Goal: Transaction & Acquisition: Complete application form

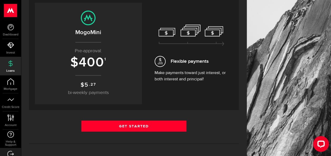
scroll to position [56, 0]
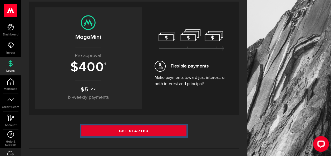
click at [137, 132] on link "Get Started" at bounding box center [133, 130] width 105 height 11
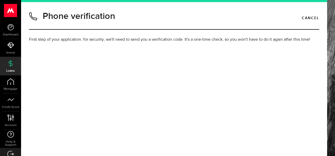
type input "5194980228"
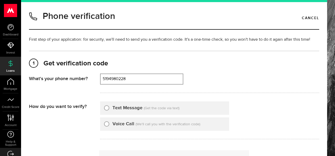
click at [105, 106] on input "Text Message" at bounding box center [106, 107] width 5 height 5
radio input "true"
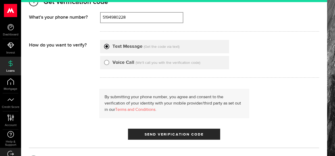
scroll to position [64, 0]
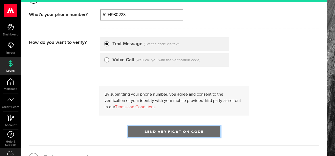
click at [172, 133] on span "submit" at bounding box center [173, 132] width 7 height 7
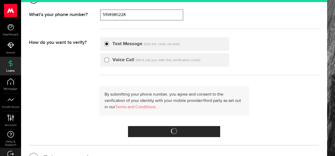
scroll to position [6, 0]
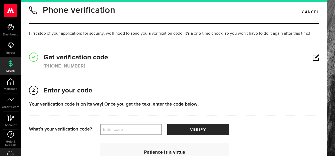
click at [118, 130] on label "Enter code" at bounding box center [131, 129] width 62 height 11
click at [118, 130] on input "Enter code" at bounding box center [131, 129] width 62 height 11
click at [63, 62] on h2 "1 Get verification code" at bounding box center [174, 57] width 290 height 9
click at [63, 67] on div "(519) 498-0228" at bounding box center [64, 66] width 42 height 7
click at [312, 58] on link at bounding box center [315, 58] width 7 height 0
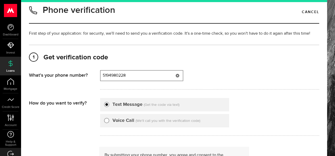
click at [137, 76] on input "5194980228" at bounding box center [141, 76] width 82 height 10
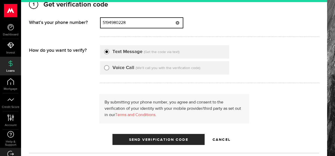
scroll to position [61, 0]
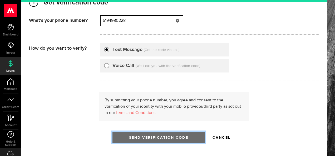
type input "5194980228"
drag, startPoint x: 163, startPoint y: 139, endPoint x: 154, endPoint y: 141, distance: 8.8
click at [163, 139] on span "Send Verification Code" at bounding box center [158, 138] width 59 height 4
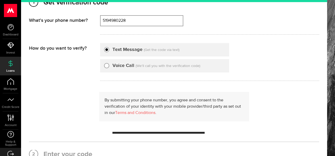
scroll to position [6, 0]
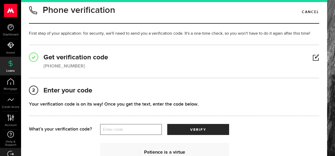
click at [110, 129] on label "Enter code" at bounding box center [131, 129] width 62 height 11
click at [110, 129] on input "Enter code" at bounding box center [131, 129] width 62 height 11
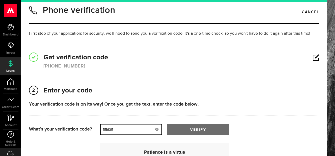
type input "55635"
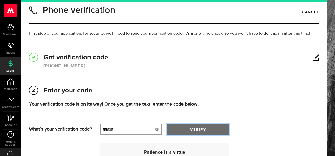
click at [179, 129] on button "verify" at bounding box center [198, 129] width 62 height 11
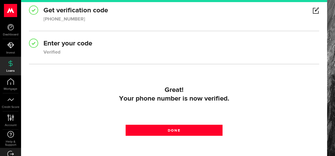
scroll to position [74, 0]
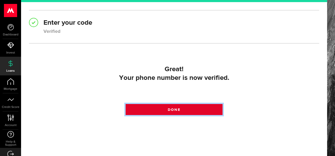
click at [190, 108] on link "Done" at bounding box center [173, 109] width 97 height 11
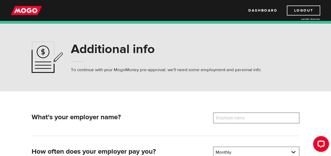
click at [220, 116] on label "Employer name" at bounding box center [234, 118] width 42 height 11
click at [220, 116] on input "Employer name" at bounding box center [256, 118] width 86 height 11
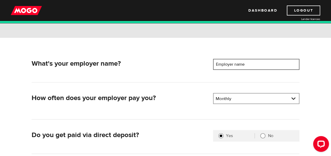
scroll to position [58, 0]
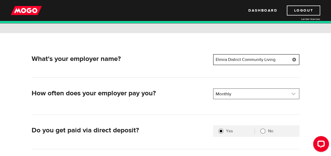
type input "Elmira District Community Living"
click at [231, 93] on link at bounding box center [255, 94] width 85 height 10
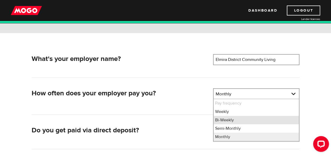
click at [228, 120] on li "Bi-Weekly" at bounding box center [255, 120] width 85 height 8
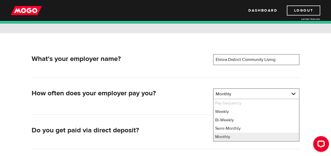
select select "2"
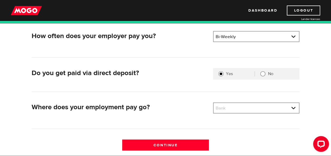
scroll to position [123, 0]
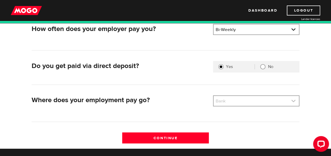
click at [262, 99] on link at bounding box center [255, 101] width 85 height 10
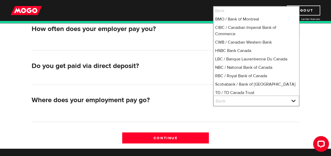
scroll to position [35, 0]
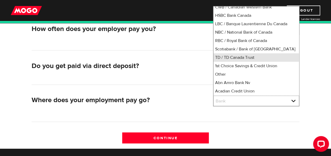
click at [253, 55] on li "TD / TD Canada Trust" at bounding box center [255, 57] width 85 height 8
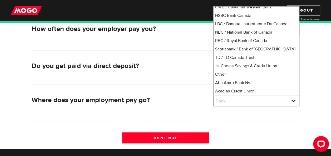
select select "9"
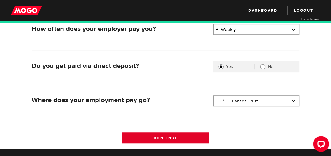
click at [186, 133] on input "Continue" at bounding box center [165, 138] width 86 height 11
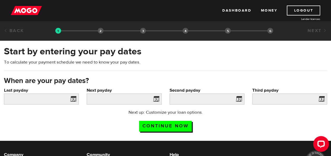
click at [71, 99] on span at bounding box center [72, 100] width 8 height 8
click at [157, 99] on span at bounding box center [155, 100] width 8 height 8
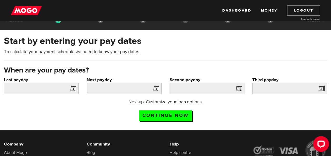
scroll to position [5, 0]
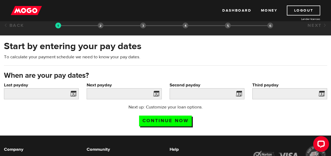
click at [159, 94] on span at bounding box center [155, 94] width 8 height 8
click at [156, 94] on span at bounding box center [155, 94] width 8 height 8
click at [75, 94] on span at bounding box center [72, 94] width 8 height 8
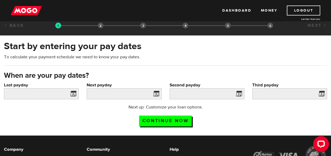
click at [75, 94] on span at bounding box center [72, 94] width 8 height 8
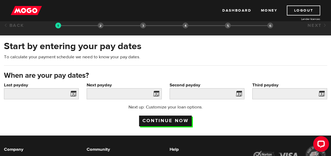
click at [157, 123] on input "Continue now" at bounding box center [165, 121] width 53 height 11
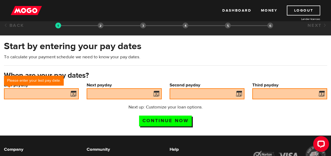
click at [72, 93] on span at bounding box center [72, 94] width 8 height 8
click at [74, 94] on span at bounding box center [72, 94] width 8 height 8
click at [73, 94] on span at bounding box center [72, 94] width 8 height 8
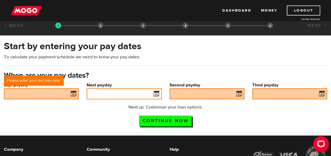
click at [112, 95] on input "Next payday" at bounding box center [124, 93] width 75 height 11
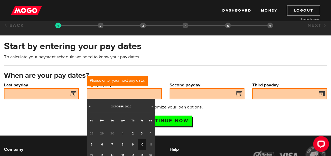
click at [140, 143] on link "10" at bounding box center [142, 144] width 8 height 11
type input "2025/10/10"
type input "2025/10/24"
type input "2025/11/7"
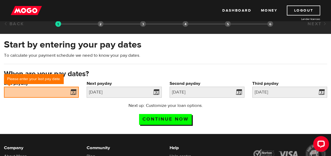
scroll to position [5, 0]
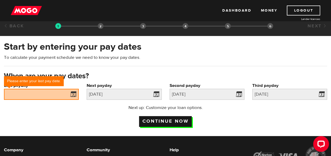
click at [181, 118] on input "Continue now" at bounding box center [165, 121] width 53 height 11
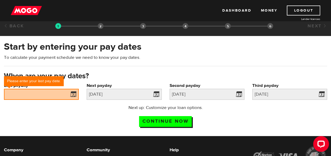
click at [74, 97] on span at bounding box center [72, 95] width 8 height 8
click at [73, 94] on span at bounding box center [72, 95] width 8 height 8
click at [74, 91] on span at bounding box center [72, 95] width 8 height 8
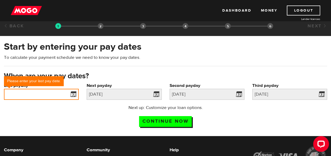
click at [41, 89] on input "Last payday" at bounding box center [41, 94] width 75 height 11
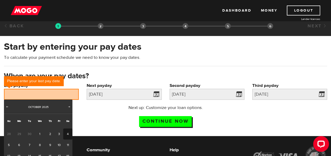
click at [89, 115] on div "Next up: Customize your loan options. Continue now" at bounding box center [165, 118] width 331 height 26
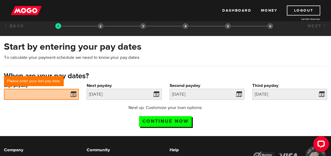
click at [72, 94] on span at bounding box center [72, 95] width 8 height 8
click at [73, 91] on span at bounding box center [72, 95] width 8 height 8
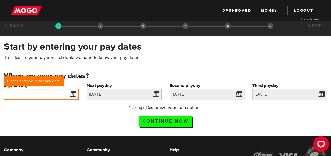
click at [50, 90] on input "Last payday" at bounding box center [41, 94] width 75 height 11
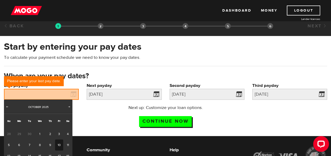
click at [57, 144] on link "10" at bounding box center [59, 145] width 8 height 11
type input "2025/10/10"
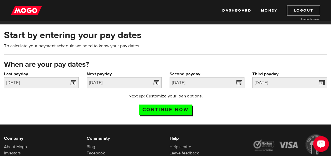
scroll to position [14, 0]
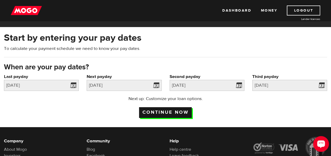
click at [167, 113] on input "Continue now" at bounding box center [165, 112] width 53 height 11
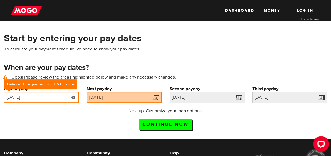
click at [55, 100] on input "2025/10/10" at bounding box center [41, 97] width 75 height 11
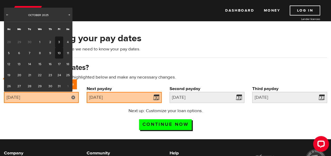
click at [58, 43] on link "3" at bounding box center [59, 42] width 8 height 11
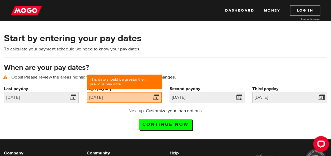
click at [94, 121] on div "Next up: Customize your loan options. Continue now" at bounding box center [165, 121] width 331 height 26
click at [54, 97] on input "2025/10/03" at bounding box center [41, 97] width 75 height 11
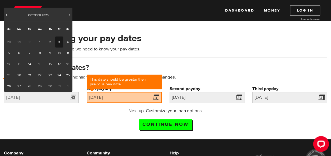
click at [6, 14] on span "Prev" at bounding box center [7, 15] width 4 height 4
click at [59, 76] on link "26" at bounding box center [59, 75] width 8 height 11
type input "2025/09/26"
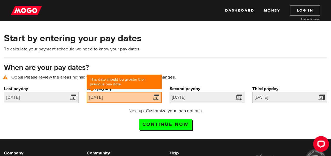
click at [107, 117] on div "Next up: Customize your loan options. Continue now" at bounding box center [165, 121] width 331 height 26
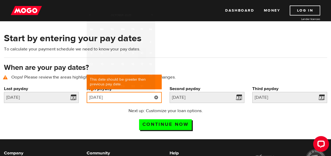
click at [117, 94] on input "[DATE]" at bounding box center [124, 97] width 75 height 11
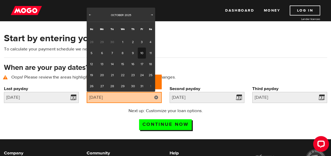
click at [140, 52] on link "10" at bounding box center [142, 53] width 8 height 11
type input "[DATE]"
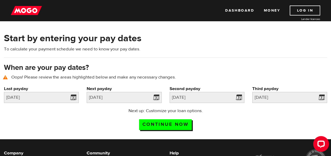
click at [120, 119] on div "Next up: Customize your loan options. Continue now" at bounding box center [165, 121] width 102 height 26
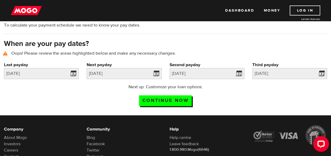
scroll to position [56, 0]
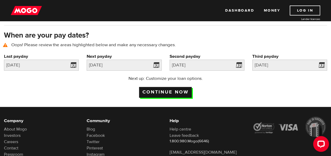
click at [162, 91] on input "Continue now" at bounding box center [165, 92] width 53 height 11
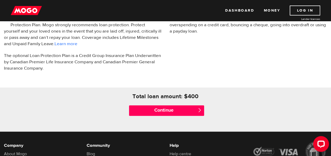
scroll to position [200, 0]
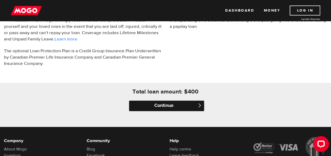
click at [164, 103] on input "Continue" at bounding box center [166, 106] width 75 height 11
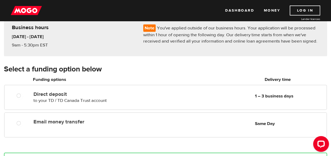
scroll to position [50, 0]
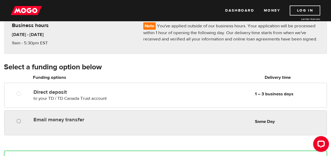
radio input "true"
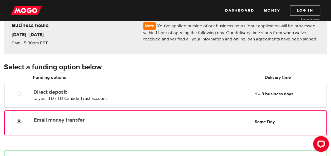
click at [17, 120] on input "Email money transfer" at bounding box center [20, 122] width 7 height 7
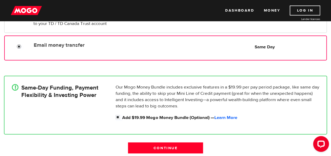
scroll to position [128, 0]
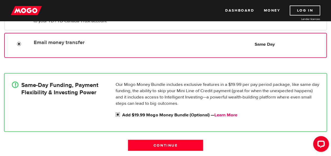
click at [231, 114] on link "Learn More" at bounding box center [225, 115] width 23 height 6
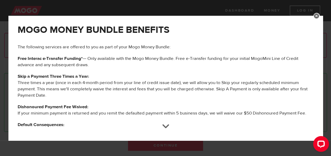
click at [316, 15] on link at bounding box center [316, 16] width 6 height 6
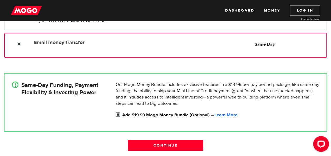
click at [117, 114] on input "Add $19.99 Mogo Money Bundle (Optional) — Learn More" at bounding box center [118, 115] width 7 height 7
checkbox input "false"
radio input "false"
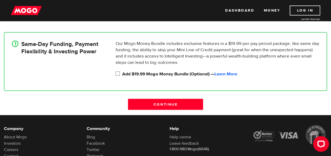
scroll to position [173, 0]
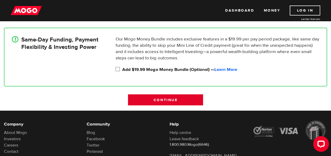
click at [171, 99] on input "Continue" at bounding box center [165, 99] width 75 height 11
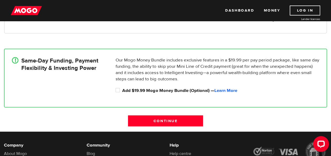
scroll to position [158, 0]
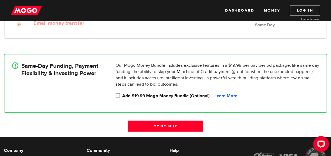
click at [118, 95] on input "Add $19.99 Mogo Money Bundle (Optional) — Learn More" at bounding box center [118, 96] width 7 height 7
checkbox input "true"
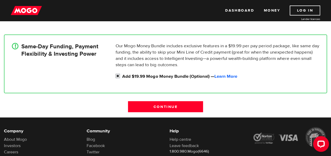
scroll to position [178, 0]
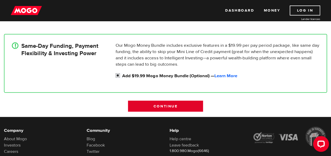
click at [170, 106] on input "Continue" at bounding box center [165, 106] width 75 height 11
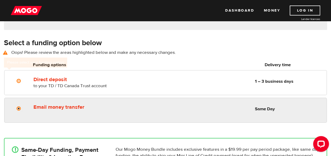
scroll to position [73, 0]
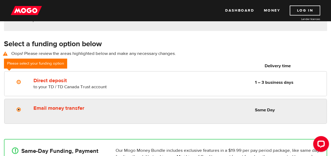
radio input "true"
click at [18, 108] on input "Email money transfer" at bounding box center [20, 110] width 7 height 7
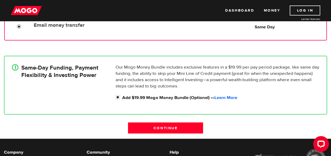
scroll to position [159, 0]
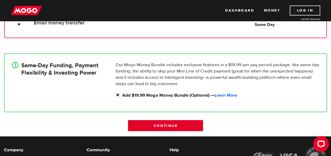
click at [183, 124] on input "Continue" at bounding box center [165, 125] width 75 height 11
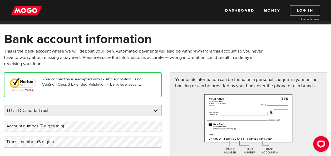
scroll to position [11, 0]
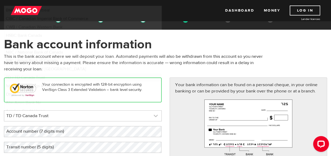
click at [52, 114] on link at bounding box center [82, 116] width 157 height 11
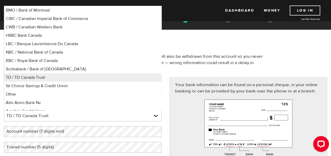
click at [55, 136] on label "Account number (7 digits min)" at bounding box center [39, 131] width 71 height 11
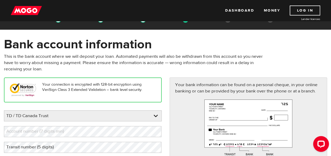
click at [54, 130] on label "Account number (7 digits min)" at bounding box center [39, 131] width 71 height 11
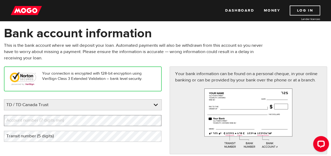
scroll to position [39, 0]
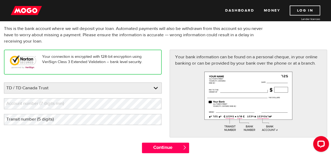
click at [11, 104] on label "Account number (7 digits min)" at bounding box center [39, 103] width 71 height 11
click at [47, 119] on label "Transit number (5 digits)" at bounding box center [34, 119] width 60 height 11
click at [52, 103] on label "Account number (7 digits min)" at bounding box center [39, 103] width 71 height 11
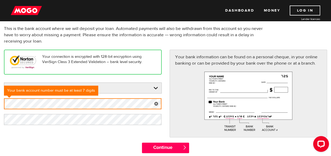
click at [68, 111] on div "Please enter your bank TD / TD Canada Trust BMO / Bank of Montreal CIBC / Canad…" at bounding box center [83, 104] width 158 height 43
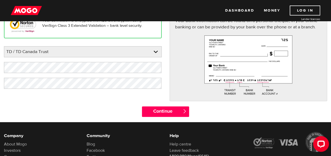
scroll to position [90, 0]
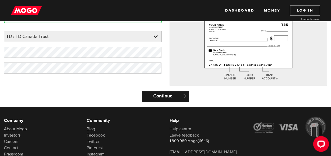
click at [148, 97] on input "Continue" at bounding box center [165, 96] width 47 height 11
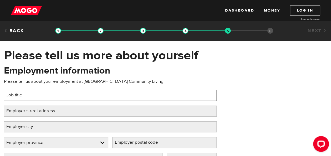
click at [148, 96] on input "Job title" at bounding box center [110, 95] width 213 height 11
type input "Support Worker/Caregiver"
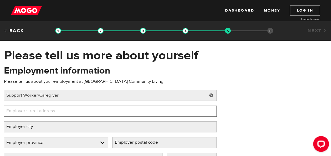
click at [109, 112] on input "Employer street address" at bounding box center [110, 111] width 213 height 11
drag, startPoint x: 16, startPoint y: 111, endPoint x: -1, endPoint y: 110, distance: 16.6
click at [0, 110] on html "Dashboard Money Log In Lender licences STEP 5 Loan approval Loan select Funding…" at bounding box center [165, 78] width 331 height 156
paste input "Barnswallow Drive Elmira, Ontario, N3B 2Y9"
type input "118 Barnswallow Drive Elmira, Ontario, N3B 2Y9"
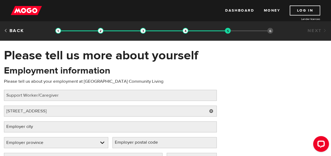
click at [42, 128] on label "Employer city" at bounding box center [24, 127] width 40 height 11
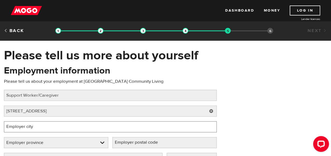
click at [42, 128] on input "Employer city" at bounding box center [110, 127] width 213 height 11
type input "Elmira"
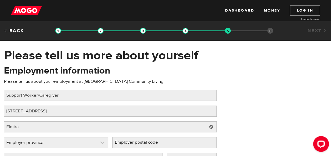
click at [50, 144] on link at bounding box center [56, 143] width 104 height 11
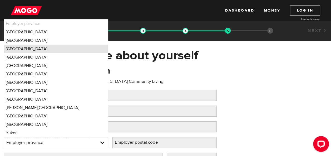
click at [26, 47] on li "Ontario" at bounding box center [56, 49] width 104 height 8
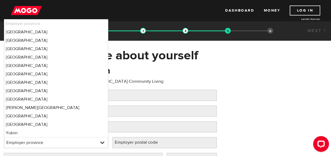
select select "ON"
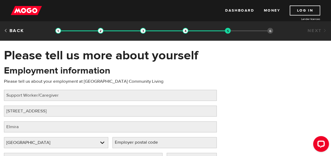
click at [156, 143] on label "Employer postal code" at bounding box center [140, 142] width 56 height 11
click at [156, 143] on input "Employer postal code" at bounding box center [164, 142] width 104 height 11
type input "N0B 2M1"
type input "(519) 498-0228"
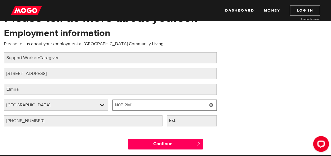
scroll to position [55, 0]
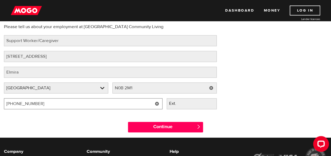
click at [94, 103] on input "(519) 498-0228" at bounding box center [83, 103] width 158 height 11
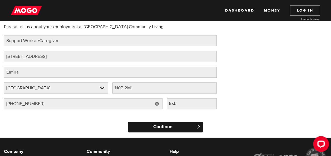
click at [152, 127] on input "Continue" at bounding box center [165, 127] width 75 height 11
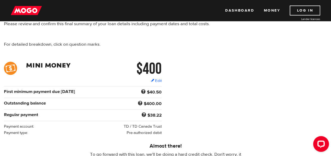
scroll to position [30, 0]
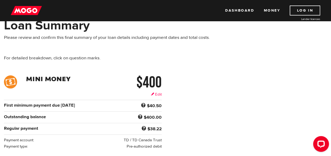
click at [157, 94] on link "Edit" at bounding box center [156, 95] width 11 height 6
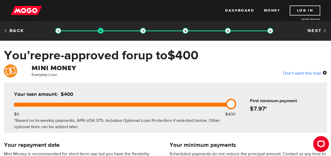
drag, startPoint x: 233, startPoint y: 105, endPoint x: 241, endPoint y: 105, distance: 8.2
click at [241, 105] on div "Your loan amount: $400 $0 $400 *Based on bi-weekly payments, APR of 34.37% . In…" at bounding box center [165, 108] width 323 height 50
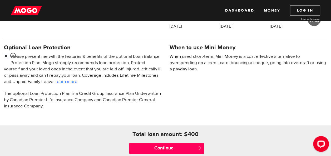
scroll to position [158, 0]
click at [5, 54] on input "checkbox" at bounding box center [7, 56] width 7 height 7
checkbox input "false"
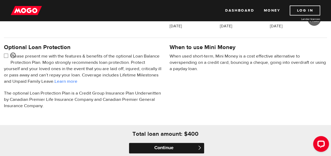
click at [157, 146] on input "Continue" at bounding box center [166, 148] width 75 height 11
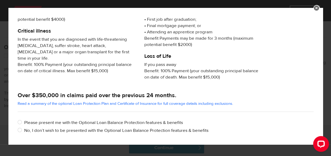
scroll to position [132, 0]
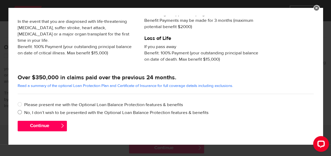
click at [45, 114] on label "No, I don’t wish to be presented with the Optional Loan Balance Protection feat…" at bounding box center [168, 113] width 289 height 6
click at [24, 114] on input "No, I don’t wish to be presented with the Optional Loan Balance Protection feat…" at bounding box center [21, 113] width 7 height 7
radio input "true"
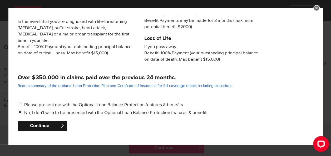
click at [44, 127] on button "Continue" at bounding box center [42, 126] width 49 height 11
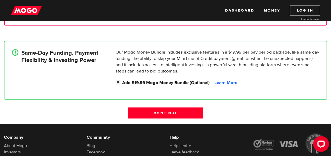
scroll to position [165, 0]
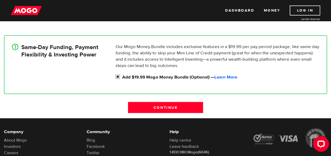
click at [118, 77] on input "Add $19.99 Mogo Money Bundle (Optional) — Learn More" at bounding box center [118, 77] width 7 height 7
checkbox input "false"
radio input "false"
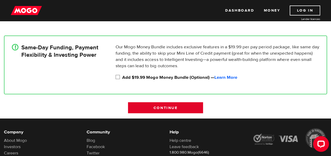
click at [155, 107] on input "Continue" at bounding box center [165, 107] width 75 height 11
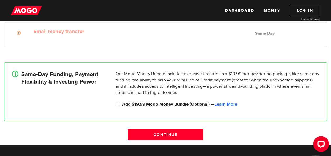
scroll to position [224, 0]
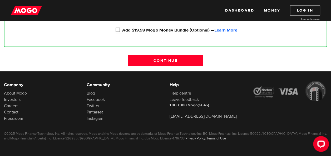
click at [117, 29] on input "Add $19.99 Mogo Money Bundle (Optional) — Learn More" at bounding box center [118, 30] width 7 height 7
checkbox input "true"
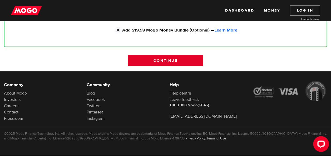
click at [144, 62] on input "Continue" at bounding box center [165, 60] width 75 height 11
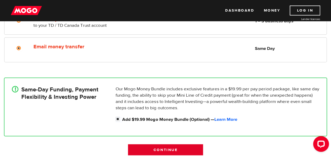
scroll to position [73, 0]
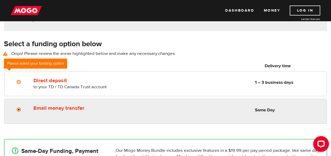
radio input "true"
click at [39, 104] on div "Email money transfer Delivery in Same Day" at bounding box center [92, 107] width 123 height 8
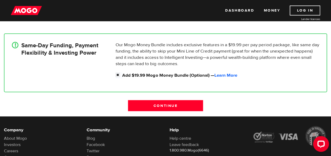
scroll to position [179, 0]
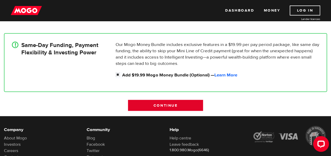
click at [149, 102] on input "Continue" at bounding box center [165, 105] width 75 height 11
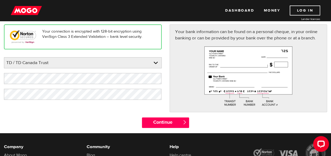
scroll to position [61, 0]
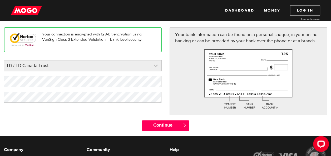
click at [26, 65] on link at bounding box center [82, 65] width 157 height 11
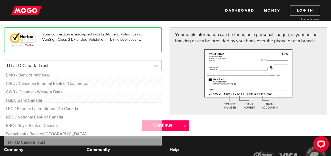
scroll to position [1, 0]
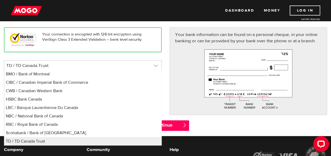
click at [26, 64] on link at bounding box center [82, 65] width 157 height 11
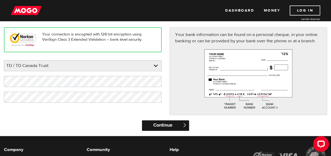
click at [157, 125] on input "Continue" at bounding box center [165, 125] width 47 height 11
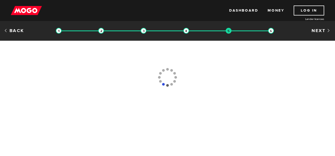
type input "(519) 498-0228"
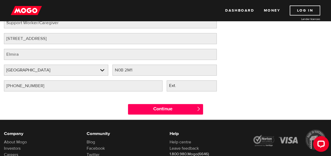
scroll to position [73, 0]
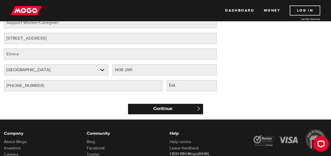
click at [169, 106] on input "Continue" at bounding box center [165, 109] width 75 height 11
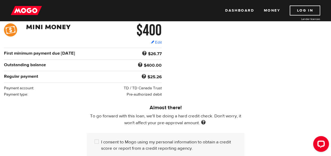
scroll to position [83, 0]
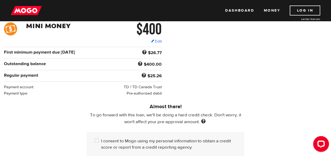
click at [124, 79] on div "$400 Edit $400 Regular payment $25.26 First minimum payment due Oct 24 $26.77 I…" at bounding box center [83, 59] width 158 height 74
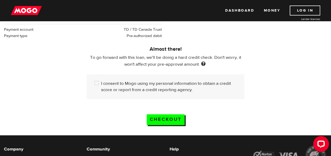
scroll to position [144, 0]
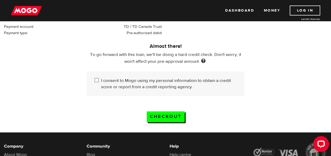
click at [97, 78] on input "I consent to Mogo using my personal information to obtain a credit score or rep…" at bounding box center [97, 81] width 7 height 7
checkbox input "true"
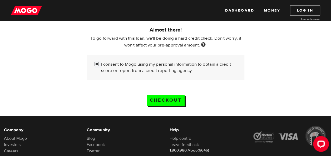
scroll to position [163, 0]
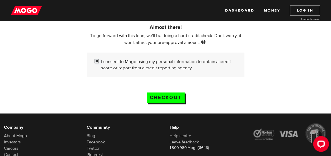
click at [162, 95] on input "Checkout" at bounding box center [166, 98] width 38 height 11
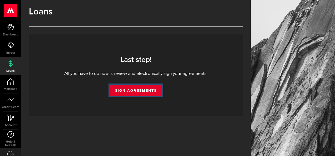
click at [149, 92] on link "Sign Agreements" at bounding box center [136, 90] width 52 height 11
